Goal: Information Seeking & Learning: Learn about a topic

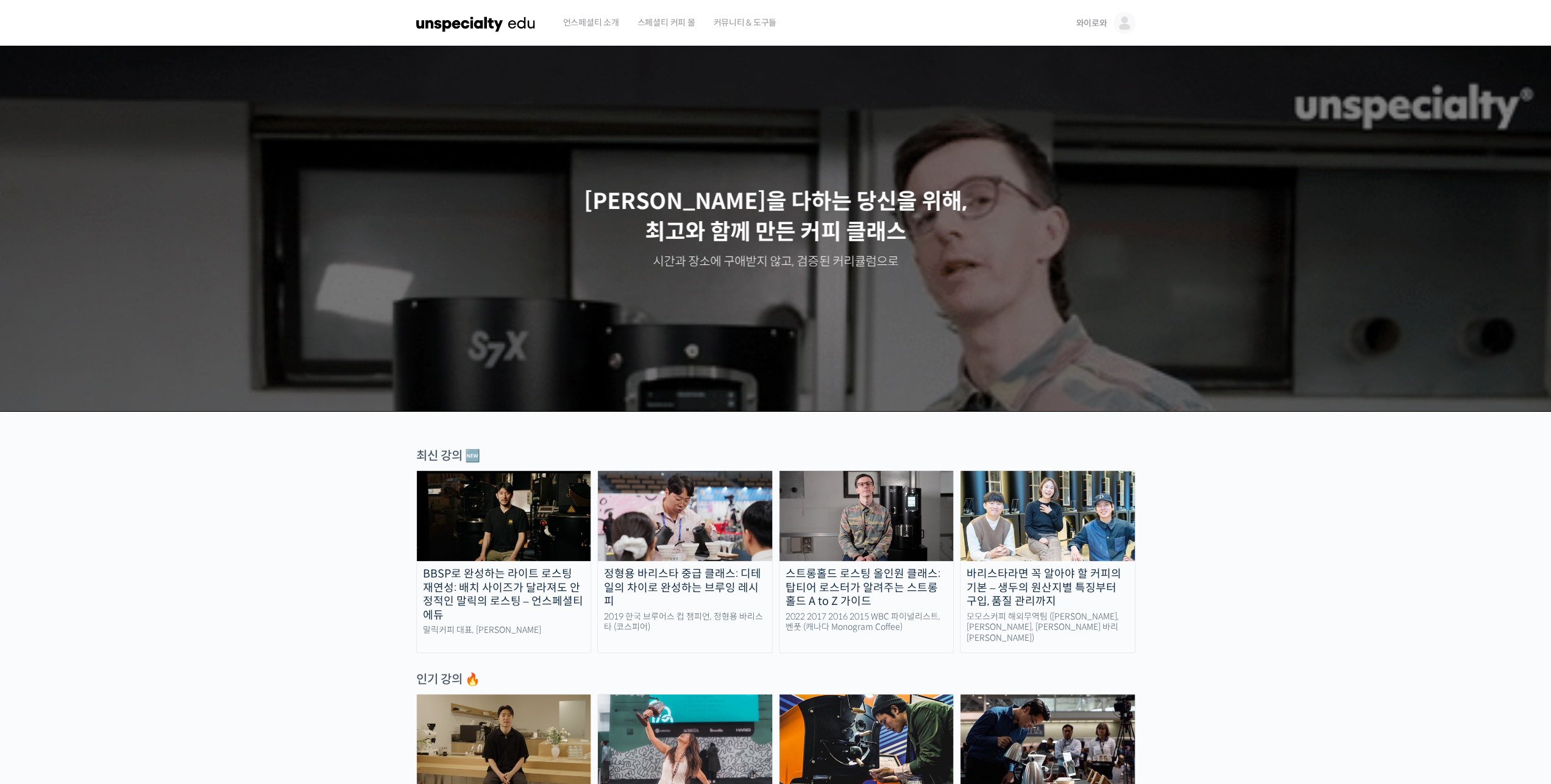
click at [600, 25] on span "언스페셜티 소개" at bounding box center [591, 22] width 56 height 46
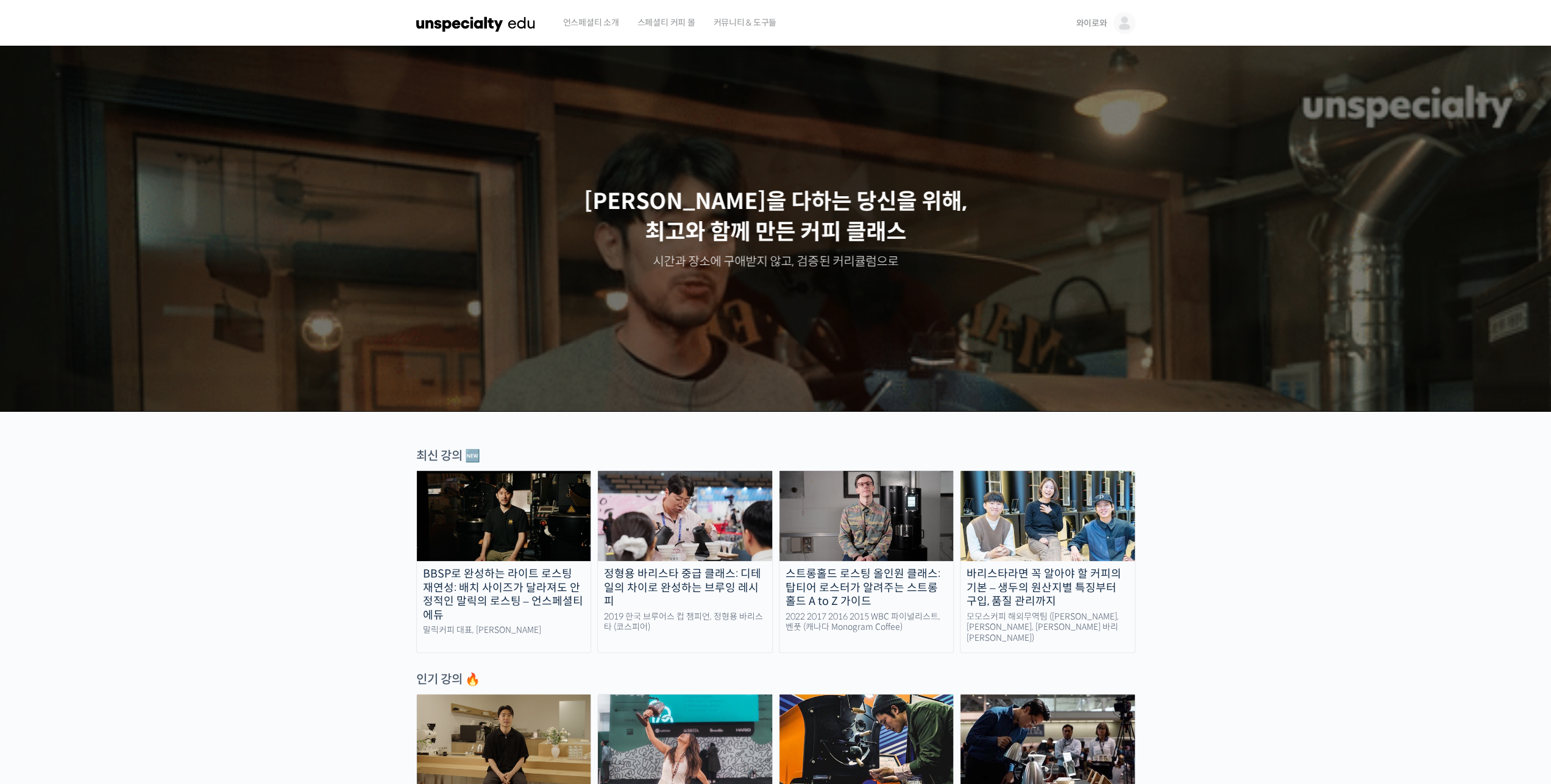
click at [1099, 18] on span "와이로와" at bounding box center [1092, 23] width 31 height 11
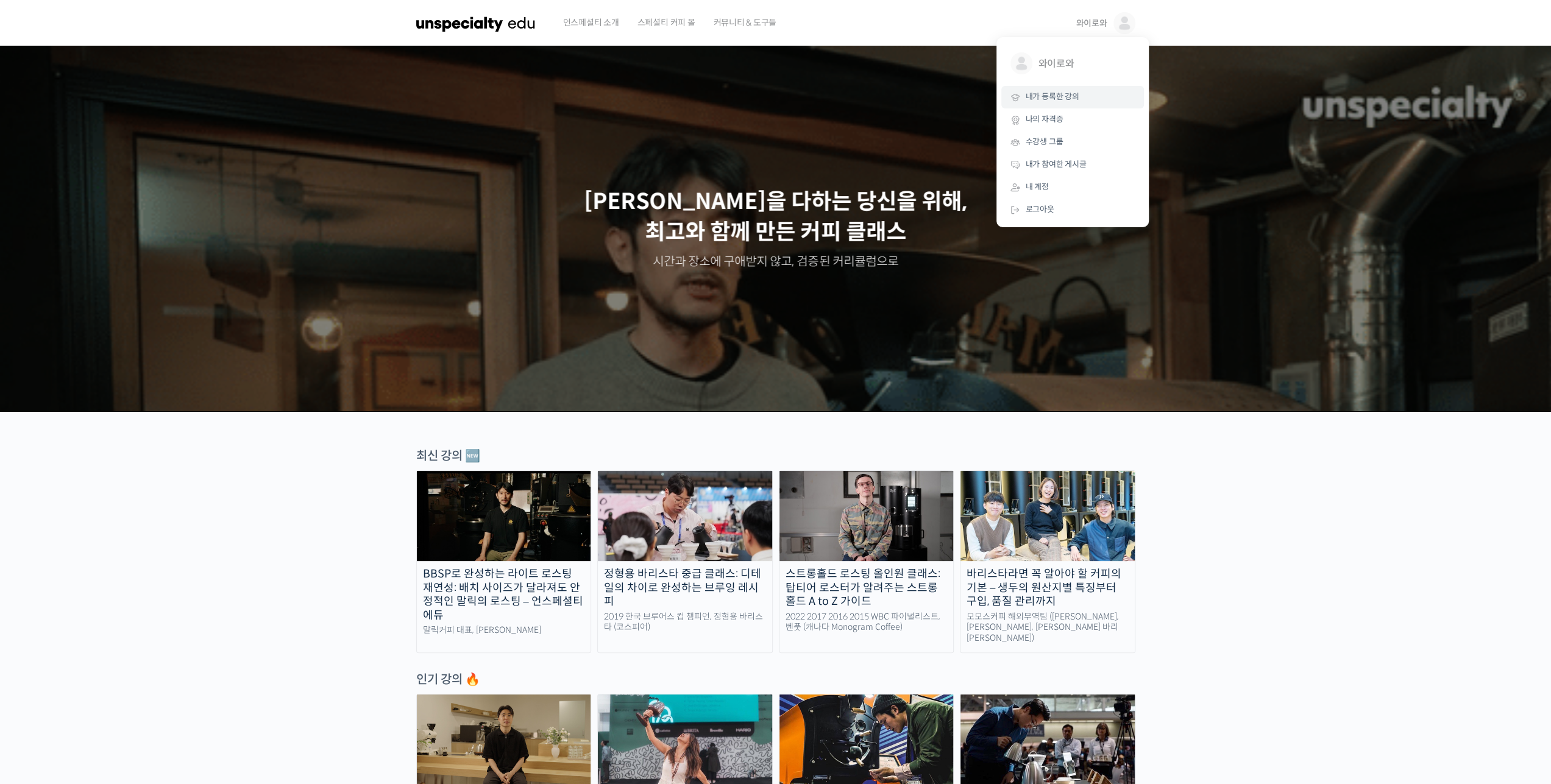
click at [1042, 96] on span "내가 등록한 강의" at bounding box center [1052, 97] width 53 height 10
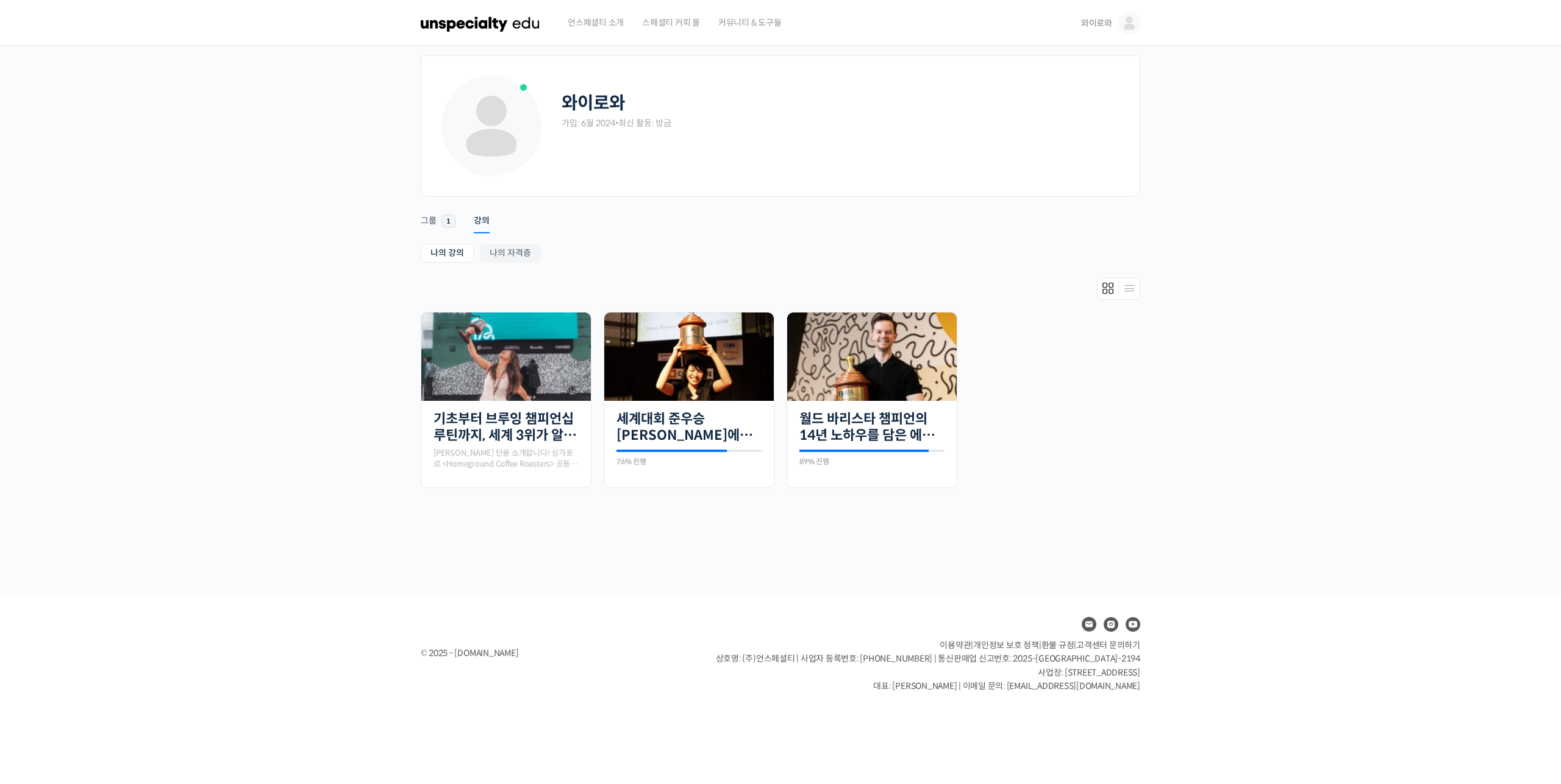
drag, startPoint x: 287, startPoint y: 554, endPoint x: 303, endPoint y: 537, distance: 23.3
click at [289, 552] on div "와이로와 가입: 6월 2024 • 최신 활동: 방금 Remove Connection Are you sure you want to remove …" at bounding box center [780, 320] width 1561 height 549
click at [706, 389] on img at bounding box center [689, 356] width 169 height 113
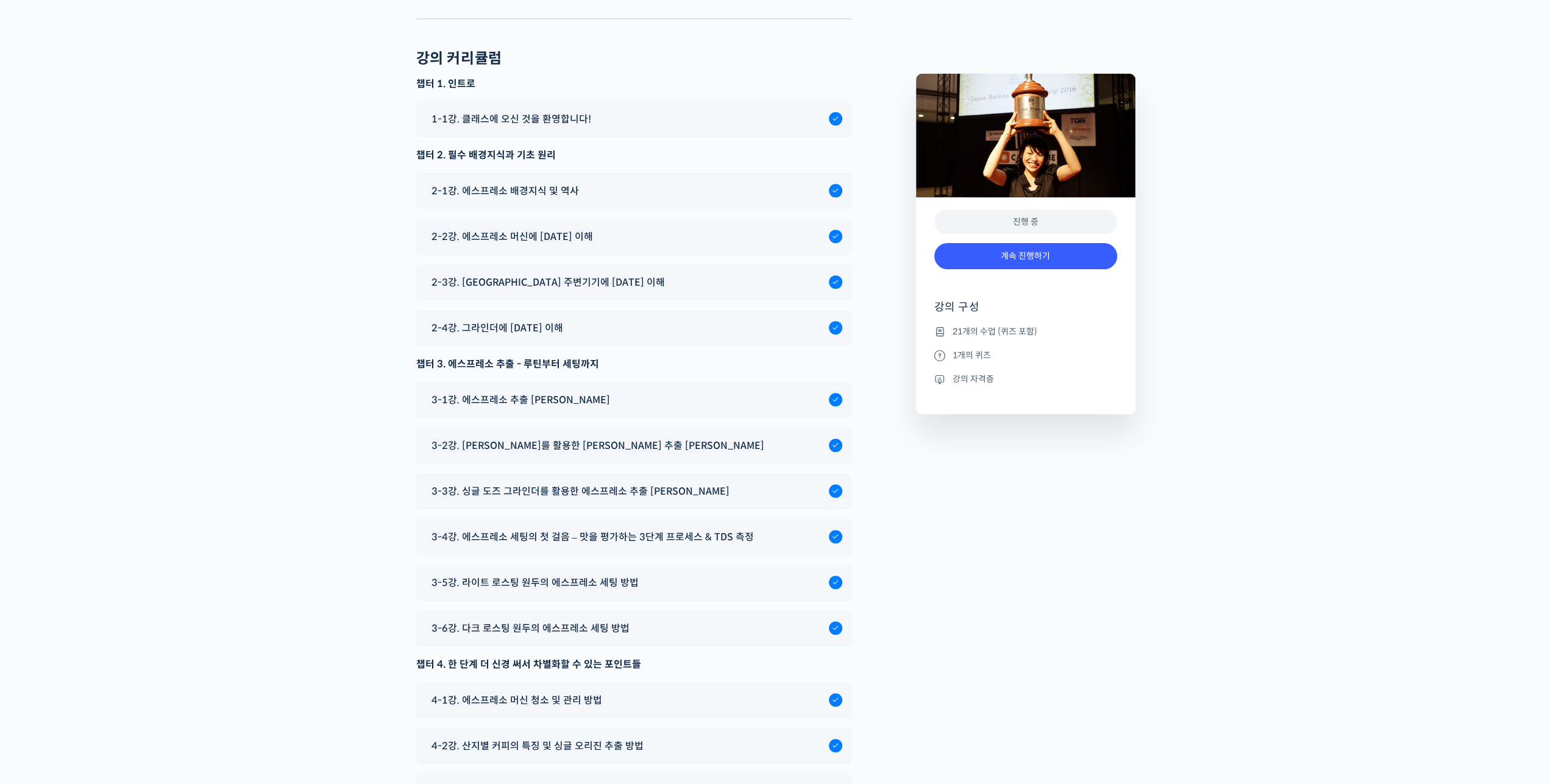
scroll to position [4979, 0]
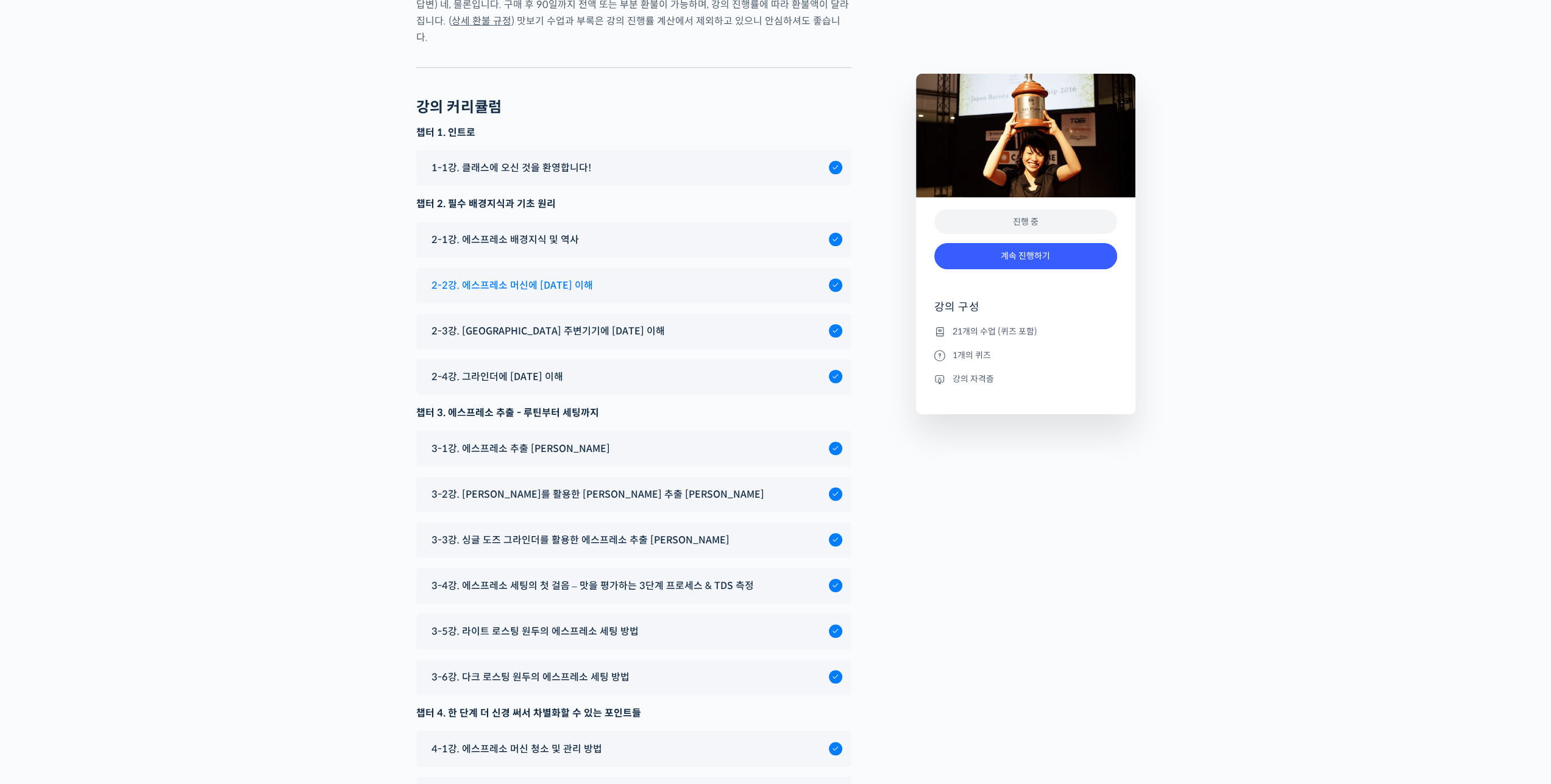
click at [480, 278] on span "2-2강. 에스프레소 머신에 대한 이해" at bounding box center [512, 285] width 162 height 17
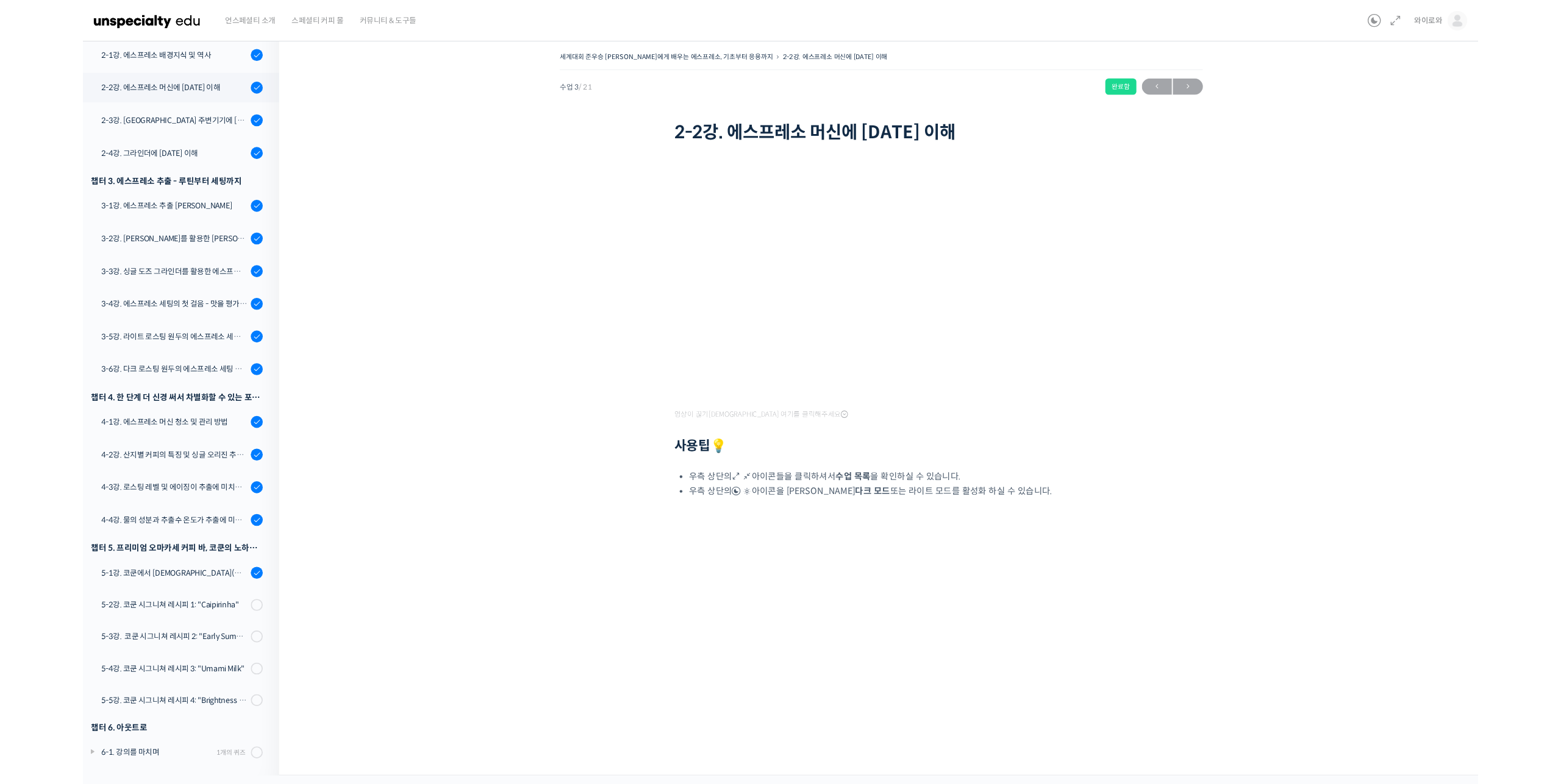
scroll to position [237, 0]
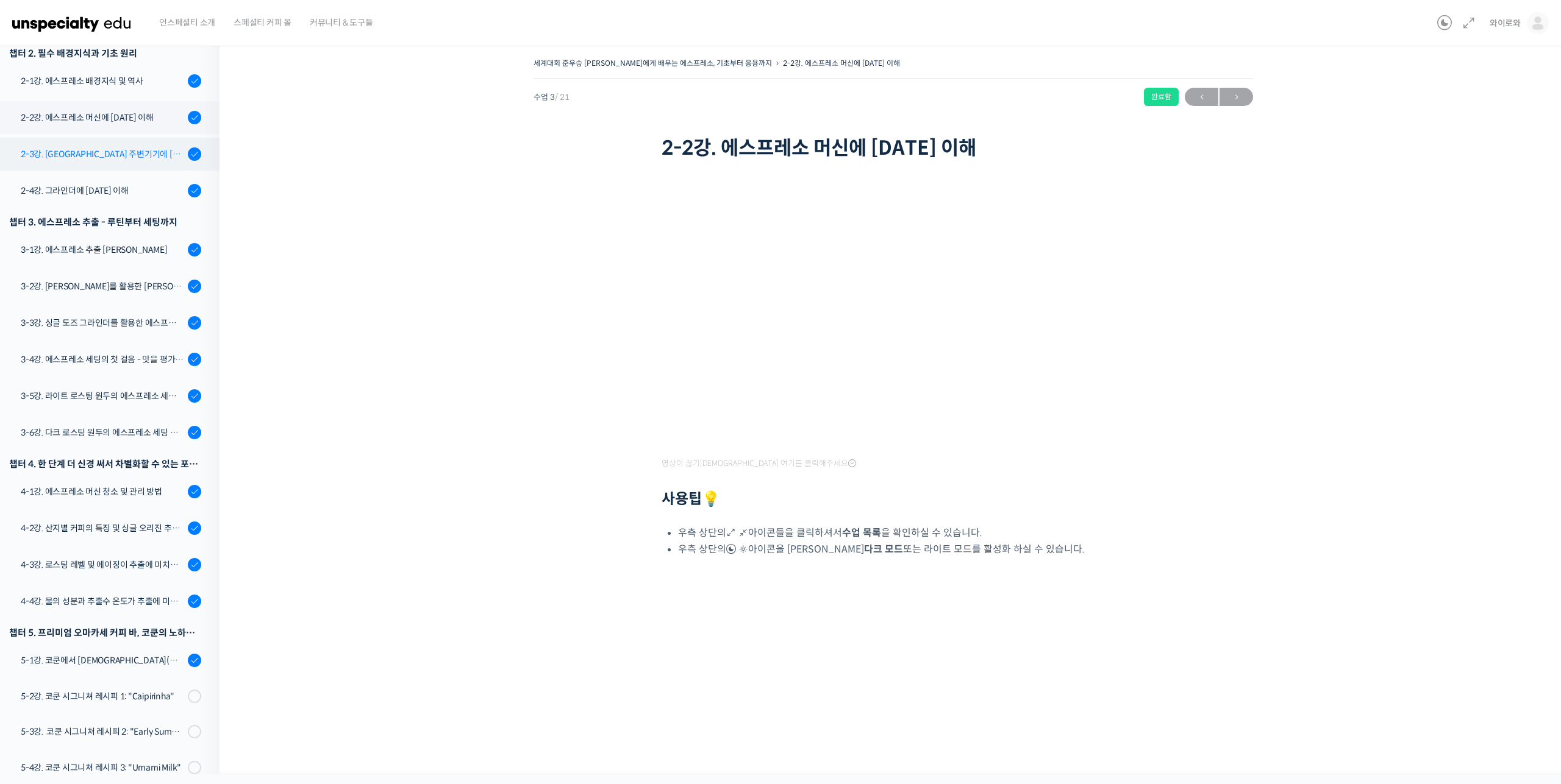
click at [102, 148] on div "2-3강. 에스프레소 주변기기에 대한 이해" at bounding box center [102, 154] width 163 height 13
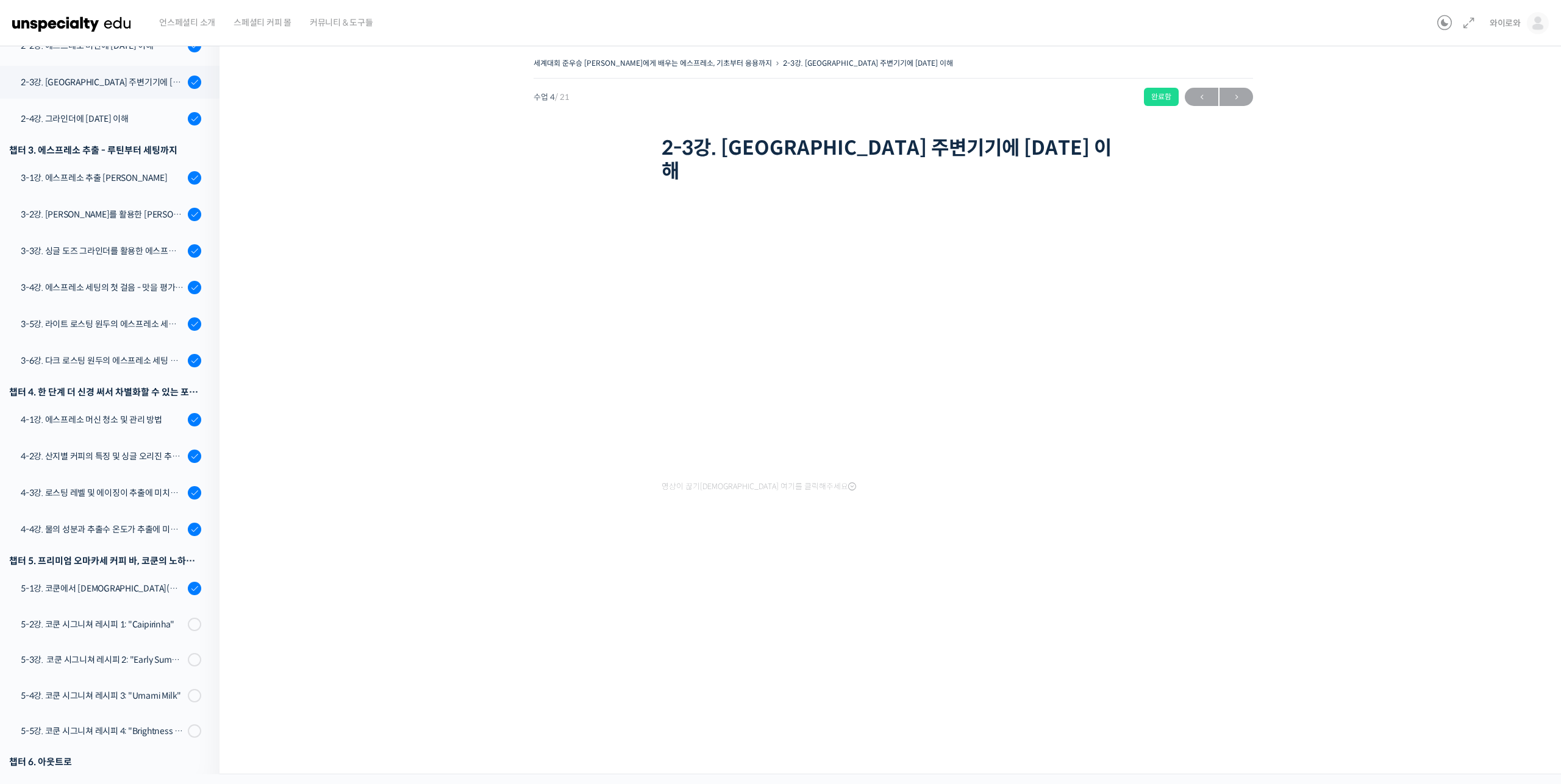
scroll to position [237, 0]
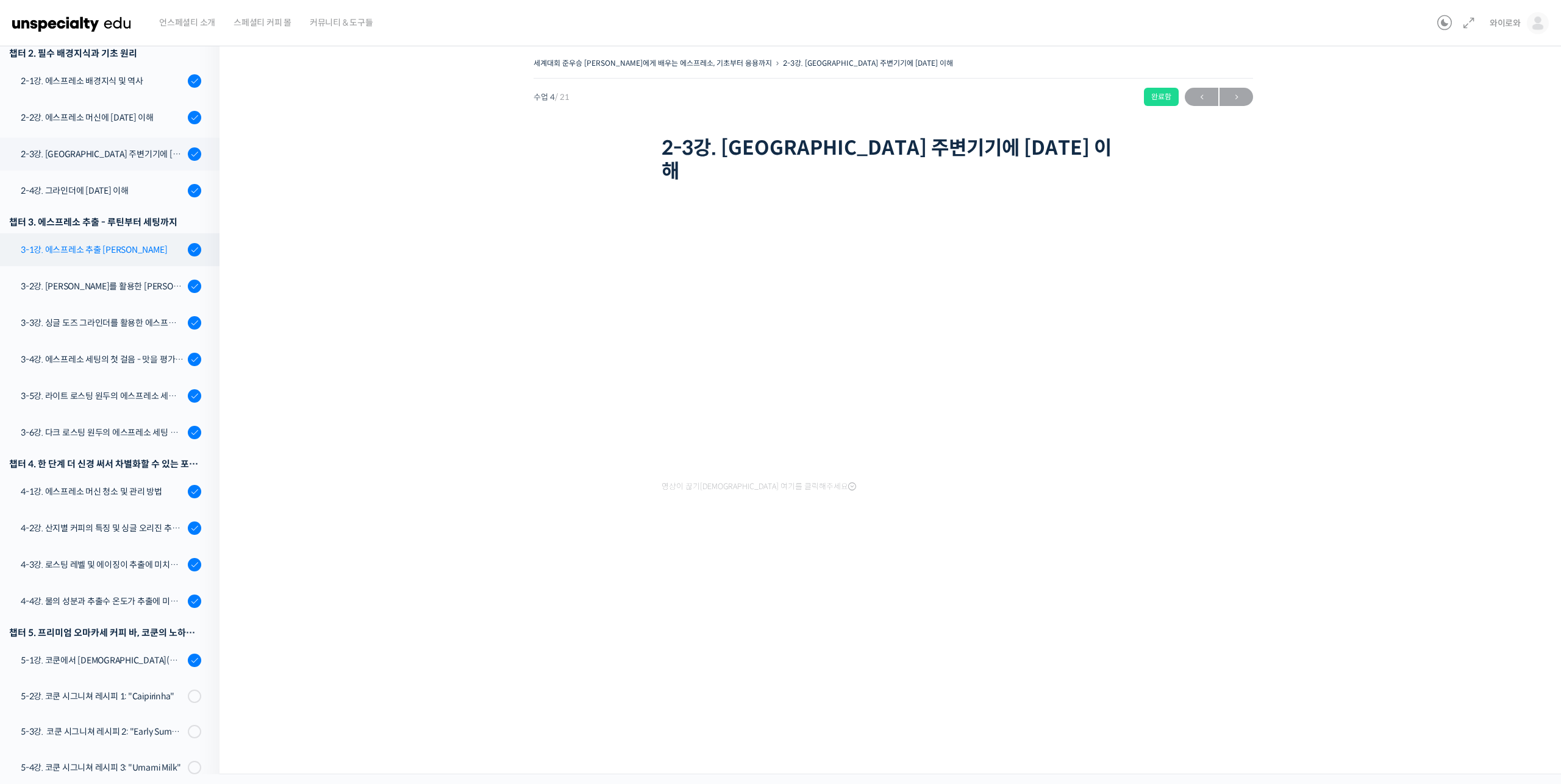
click at [71, 243] on div "3-1강. 에스프레소 추출 [PERSON_NAME]" at bounding box center [102, 249] width 163 height 13
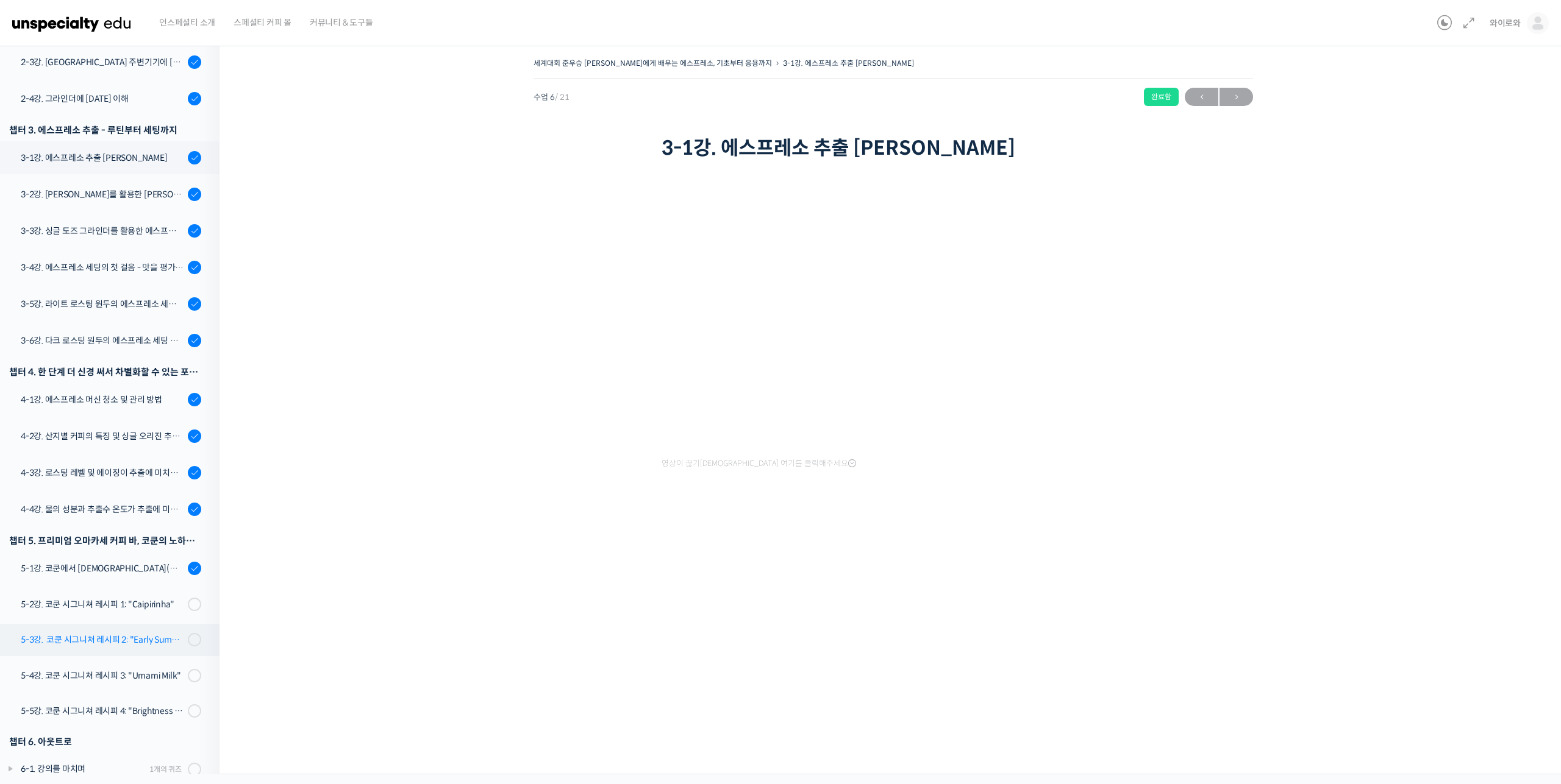
scroll to position [330, 0]
